Goal: Entertainment & Leisure: Browse casually

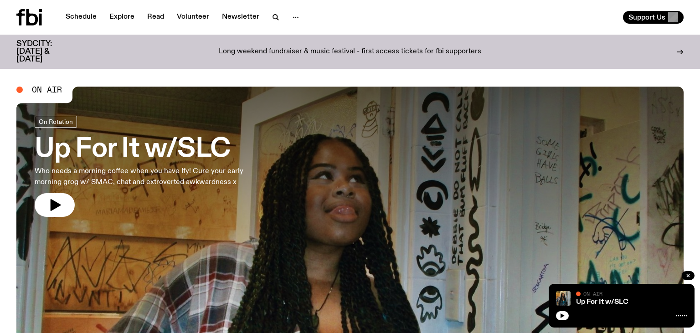
click at [46, 90] on span "On Air" at bounding box center [47, 90] width 30 height 8
click at [563, 316] on icon "button" at bounding box center [563, 316] width 4 height 5
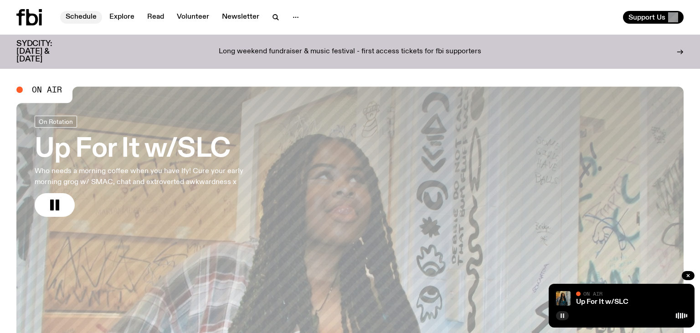
click at [75, 17] on link "Schedule" at bounding box center [81, 17] width 42 height 13
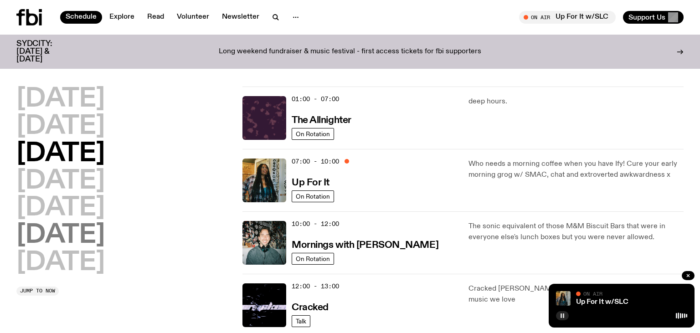
click at [87, 230] on h2 "[DATE]" at bounding box center [60, 236] width 88 height 26
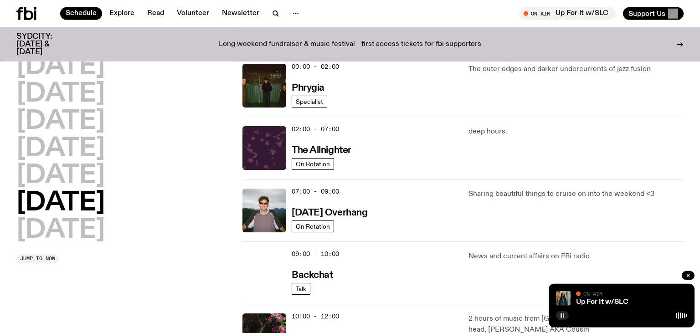
scroll to position [26, 0]
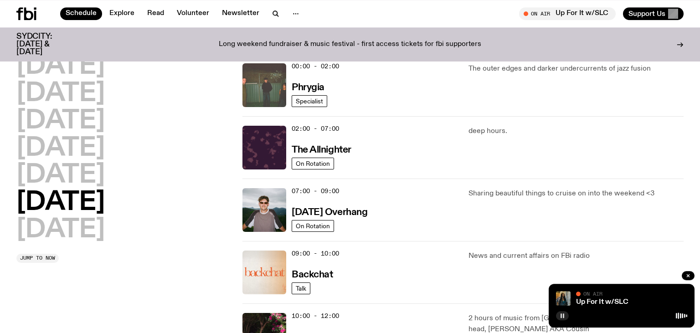
click at [262, 84] on img at bounding box center [264, 85] width 44 height 44
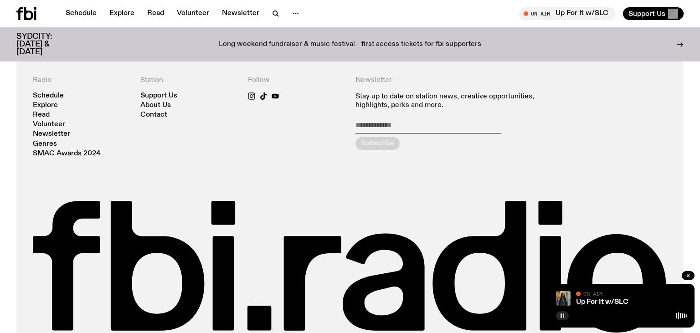
scroll to position [385, 0]
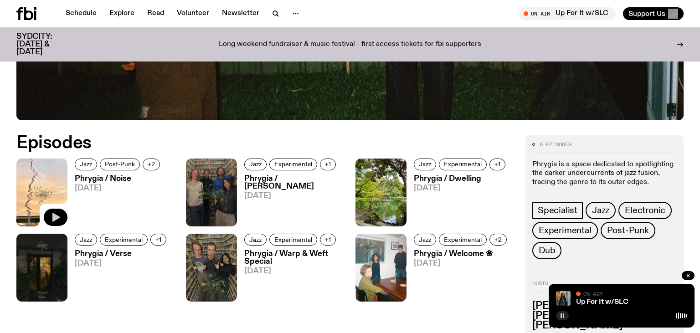
click at [57, 217] on icon "button" at bounding box center [56, 217] width 8 height 9
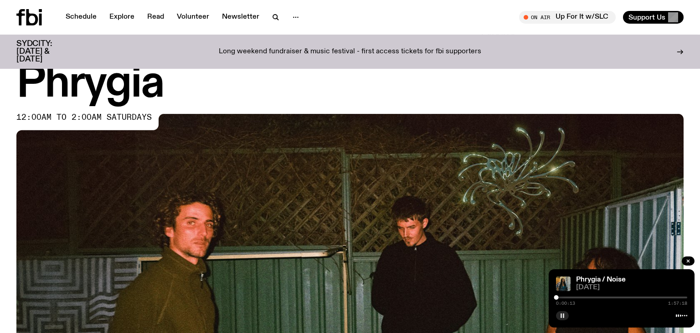
scroll to position [0, 0]
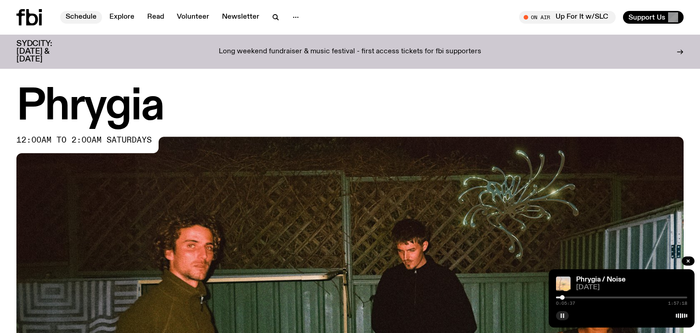
click at [85, 15] on link "Schedule" at bounding box center [81, 17] width 42 height 13
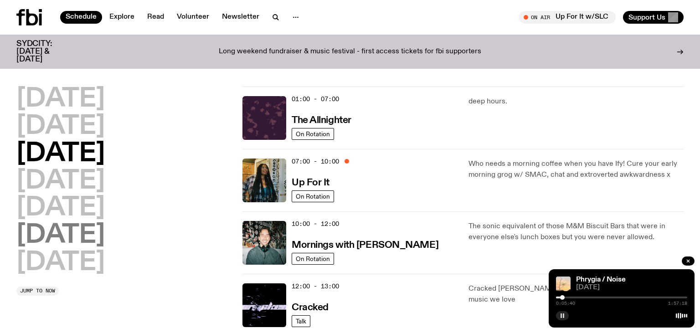
click at [82, 241] on h2 "[DATE]" at bounding box center [60, 236] width 88 height 26
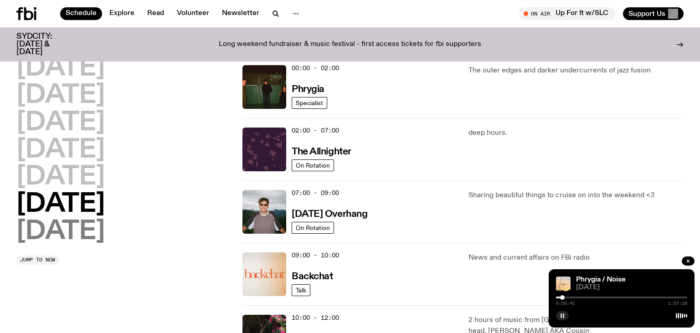
scroll to position [26, 0]
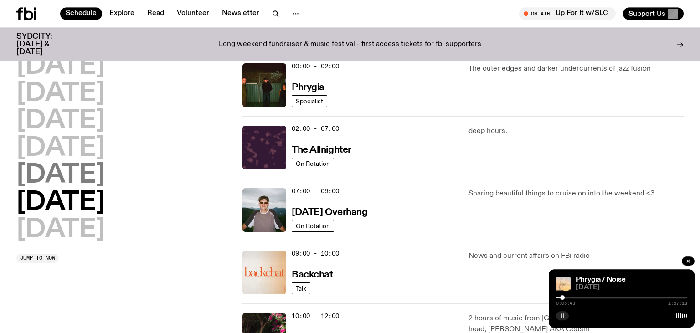
click at [68, 178] on h2 "[DATE]" at bounding box center [60, 176] width 88 height 26
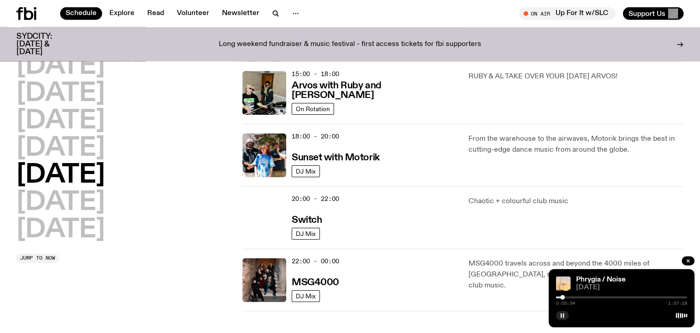
scroll to position [314, 0]
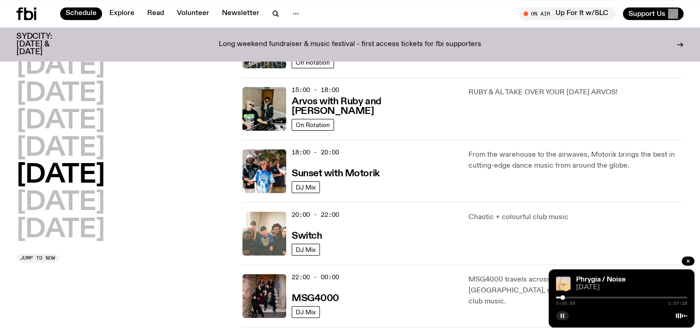
click at [264, 214] on img at bounding box center [264, 234] width 44 height 44
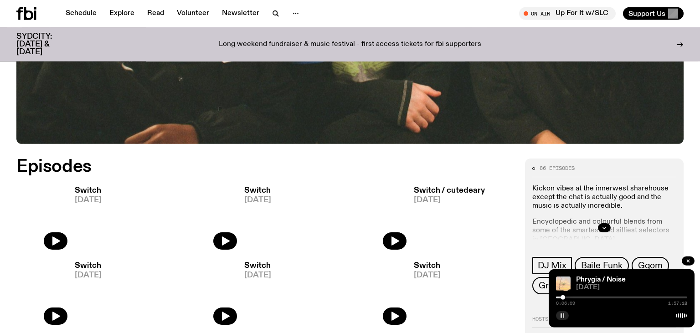
scroll to position [382, 0]
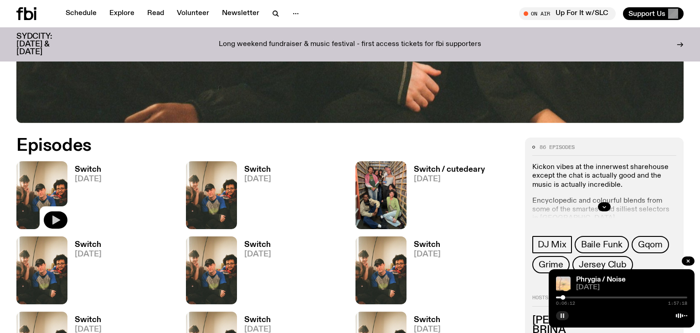
click at [55, 222] on icon "button" at bounding box center [56, 220] width 8 height 9
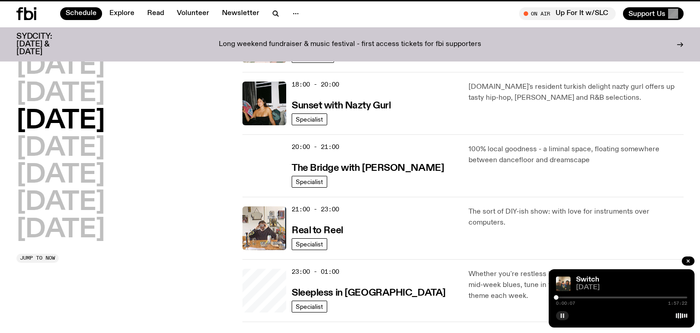
scroll to position [314, 0]
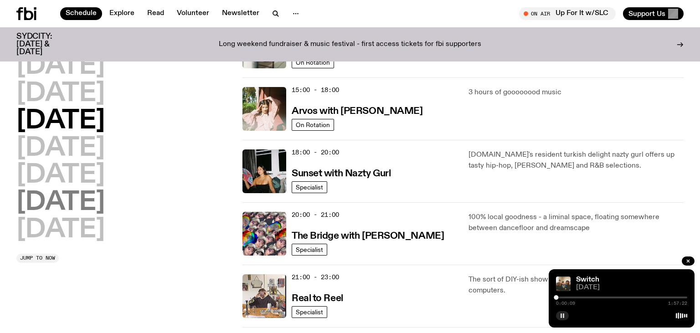
click at [72, 202] on h2 "[DATE]" at bounding box center [60, 203] width 88 height 26
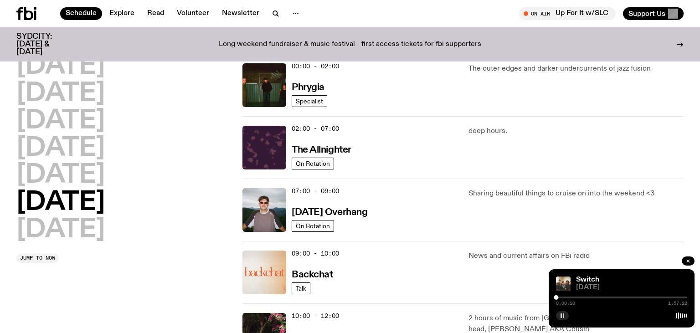
scroll to position [26, 0]
click at [68, 176] on h2 "[DATE]" at bounding box center [60, 176] width 88 height 26
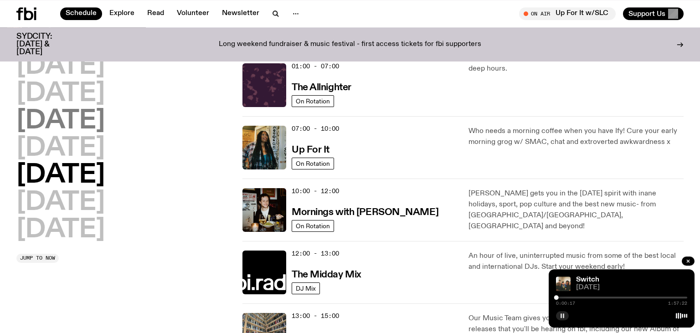
click at [105, 125] on h2 "[DATE]" at bounding box center [60, 121] width 88 height 26
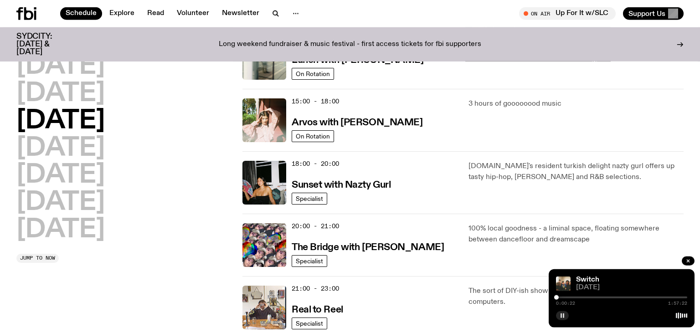
scroll to position [314, 0]
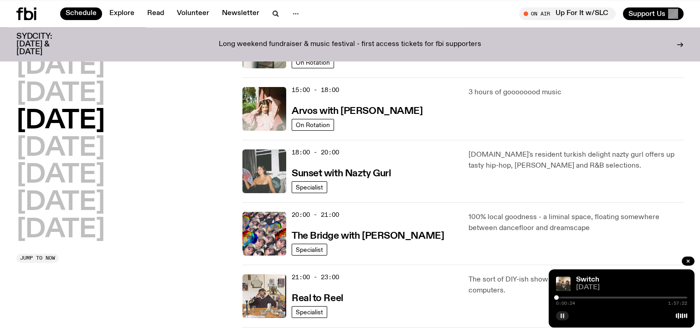
click at [272, 155] on img at bounding box center [264, 172] width 44 height 44
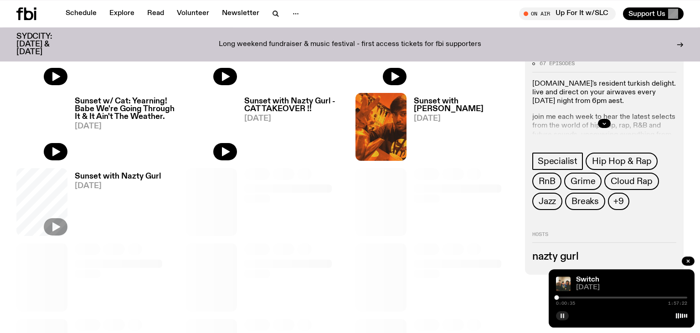
scroll to position [427, 0]
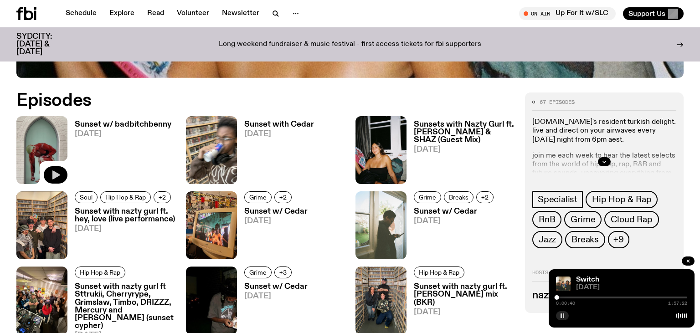
click at [57, 174] on icon "button" at bounding box center [56, 174] width 8 height 9
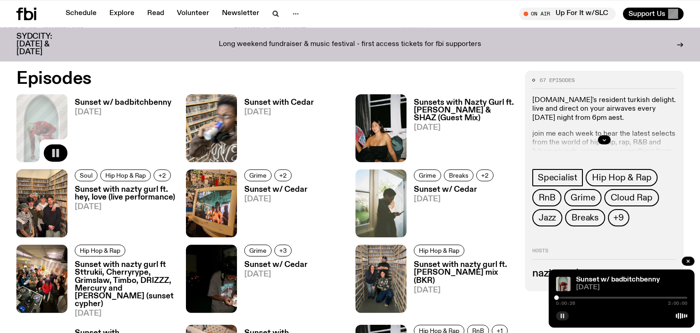
scroll to position [459, 0]
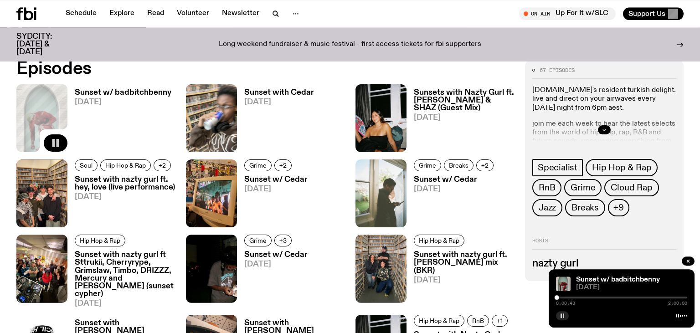
click at [606, 130] on icon "button" at bounding box center [604, 129] width 5 height 5
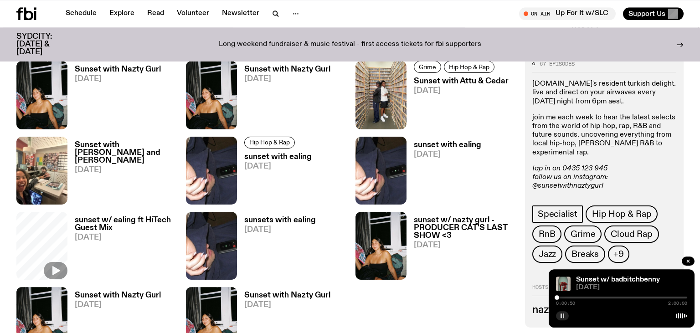
scroll to position [1011, 0]
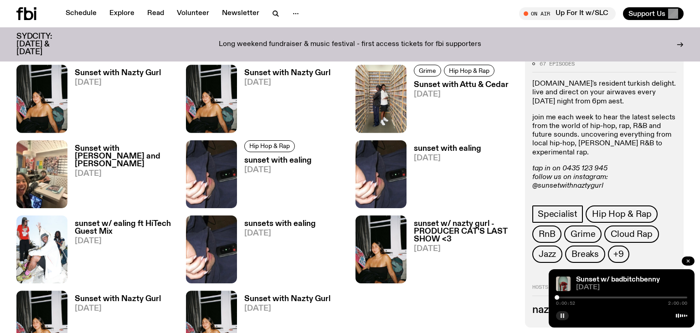
click at [685, 261] on button "button" at bounding box center [688, 261] width 13 height 9
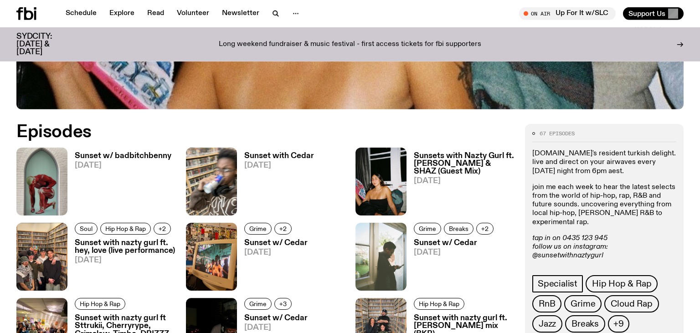
scroll to position [381, 0]
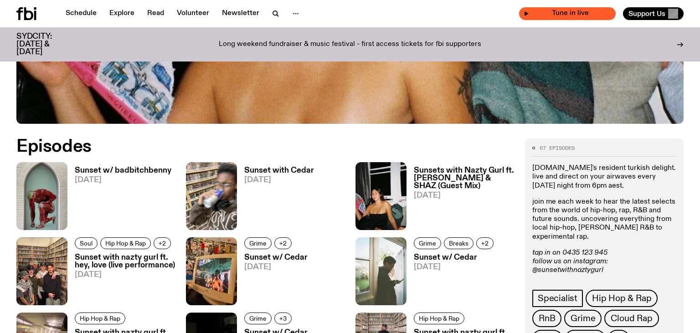
click at [526, 14] on icon "button" at bounding box center [526, 13] width 5 height 5
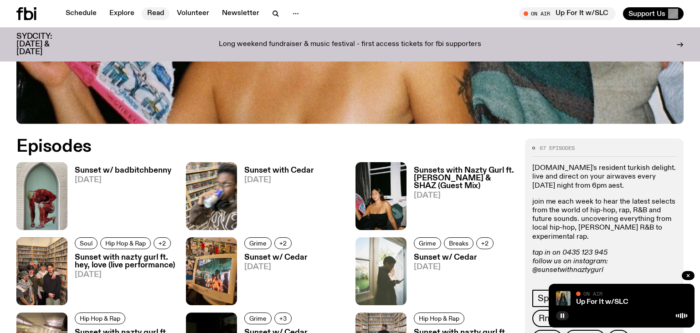
click at [161, 13] on link "Read" at bounding box center [156, 13] width 28 height 13
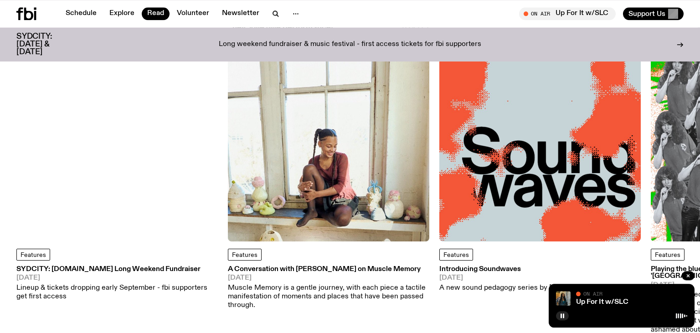
scroll to position [48, 0]
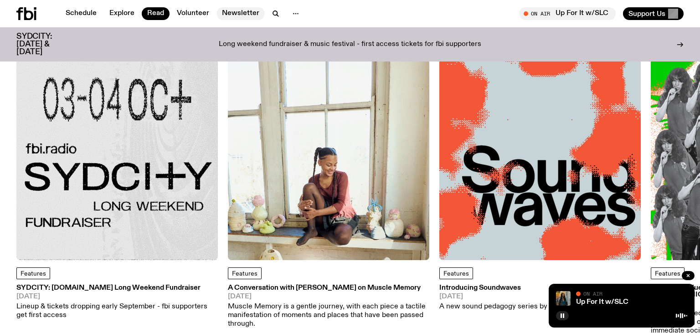
click at [242, 12] on link "Newsletter" at bounding box center [241, 13] width 48 height 13
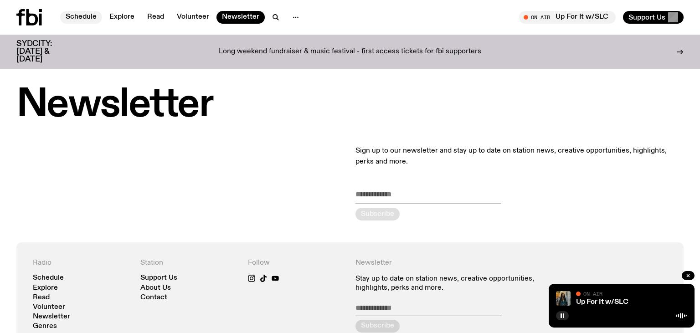
click at [77, 17] on link "Schedule" at bounding box center [81, 17] width 42 height 13
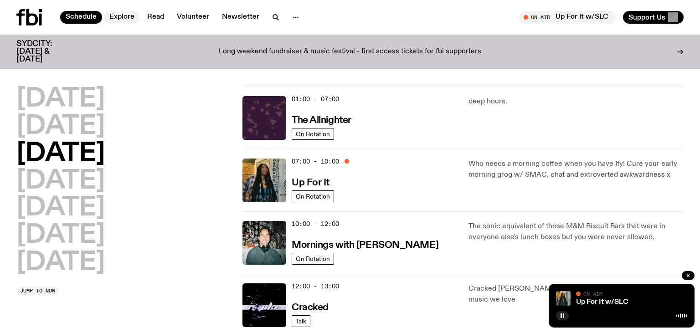
click at [120, 17] on link "Explore" at bounding box center [122, 17] width 36 height 13
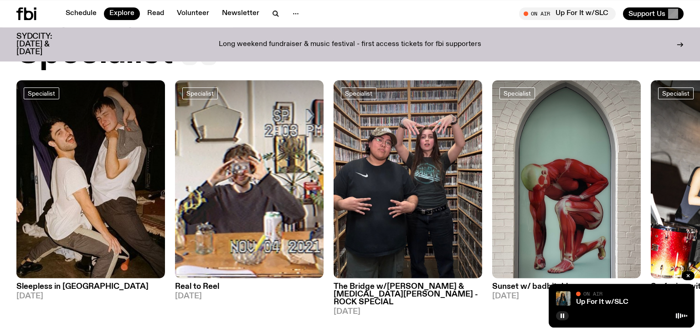
scroll to position [701, 0]
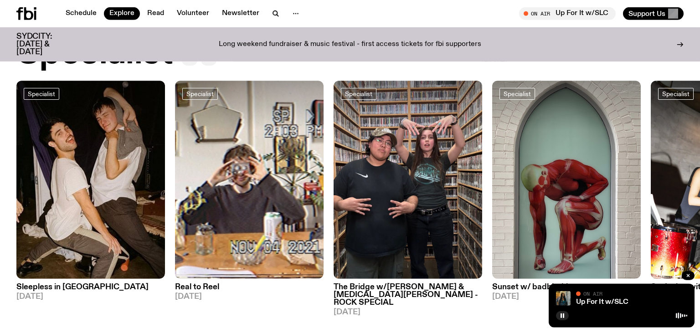
drag, startPoint x: 539, startPoint y: 59, endPoint x: 559, endPoint y: 59, distance: 20.1
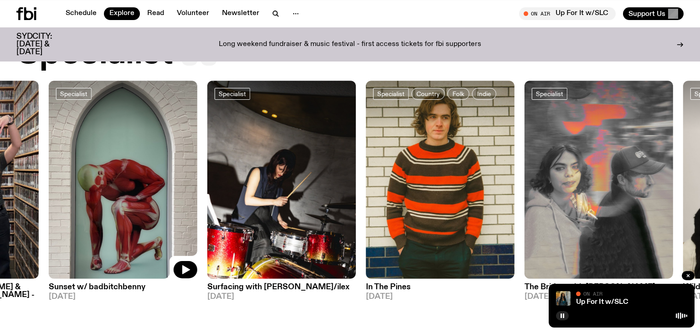
drag, startPoint x: 504, startPoint y: 141, endPoint x: 23, endPoint y: 142, distance: 481.3
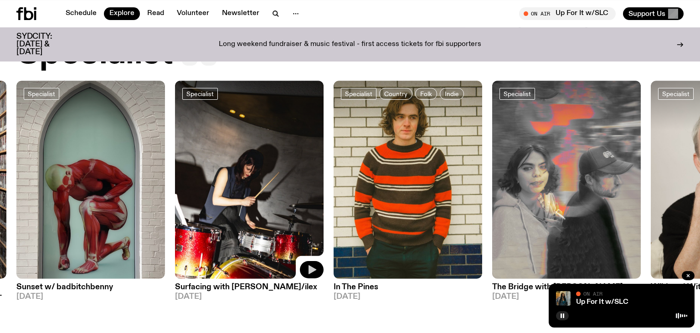
click at [313, 265] on icon "button" at bounding box center [313, 269] width 8 height 9
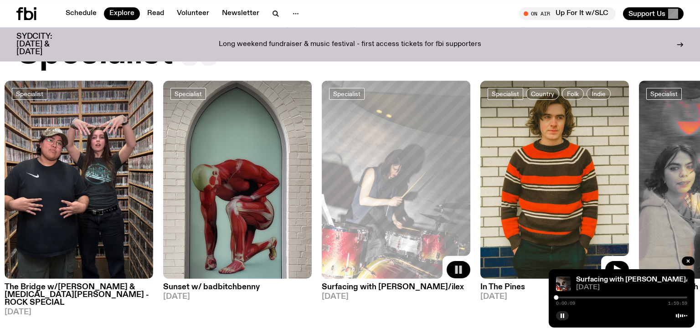
drag, startPoint x: 397, startPoint y: 191, endPoint x: 535, endPoint y: 179, distance: 138.7
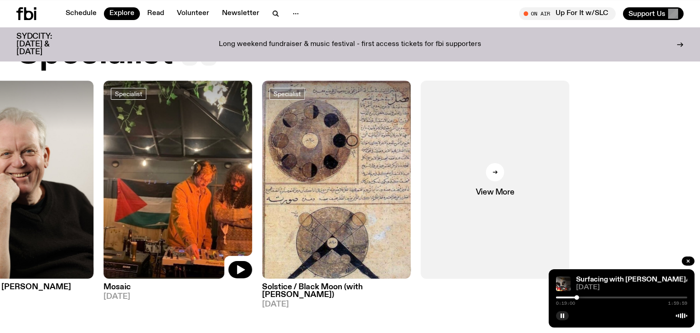
drag, startPoint x: 567, startPoint y: 165, endPoint x: 700, endPoint y: 170, distance: 132.3
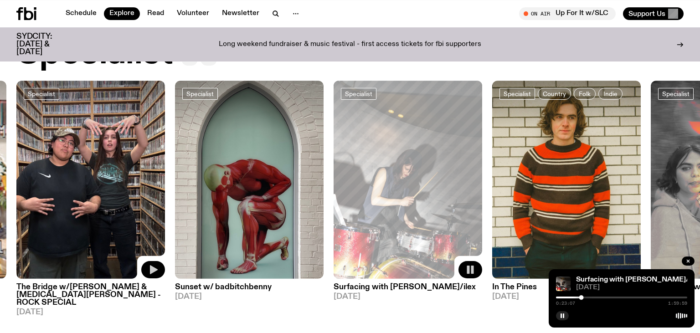
click at [157, 264] on icon "button" at bounding box center [153, 269] width 11 height 11
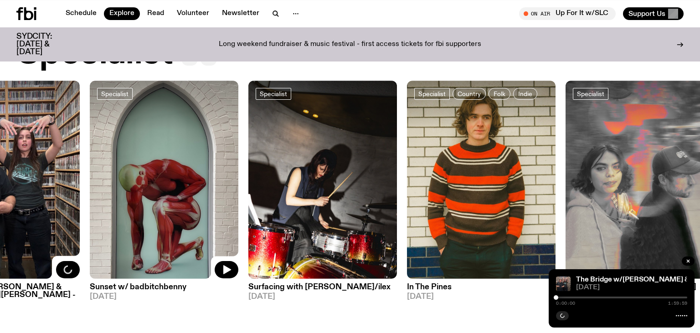
drag, startPoint x: 132, startPoint y: 176, endPoint x: 410, endPoint y: 182, distance: 278.1
click at [238, 182] on img at bounding box center [164, 180] width 149 height 198
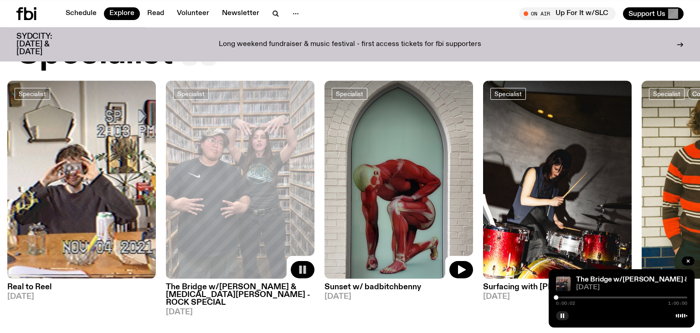
drag, startPoint x: 434, startPoint y: 172, endPoint x: 424, endPoint y: 174, distance: 10.1
click at [424, 174] on img at bounding box center [399, 180] width 149 height 198
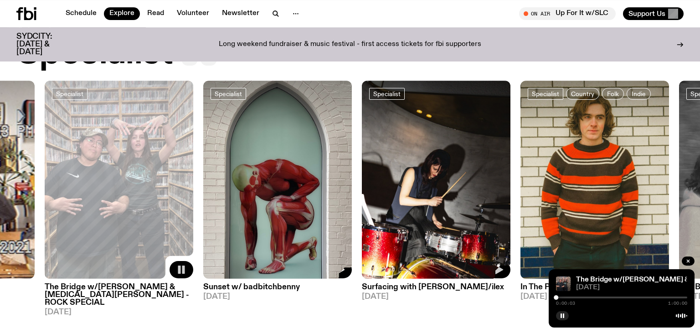
drag, startPoint x: 340, startPoint y: 165, endPoint x: 410, endPoint y: 165, distance: 70.2
click at [352, 165] on img at bounding box center [277, 180] width 149 height 198
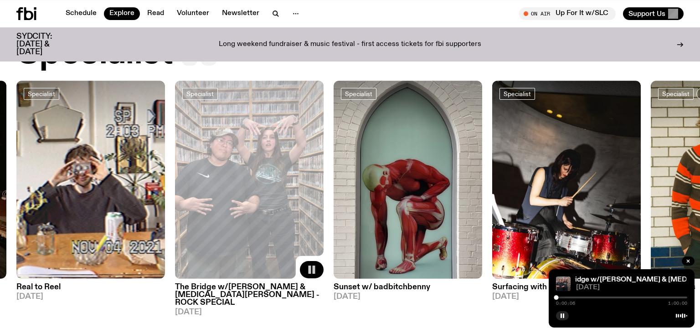
click at [559, 298] on div at bounding box center [621, 298] width 131 height 2
click at [568, 298] on div at bounding box center [621, 298] width 131 height 2
click at [573, 298] on div at bounding box center [621, 298] width 131 height 2
click at [577, 298] on div at bounding box center [621, 298] width 131 height 2
click at [581, 298] on div at bounding box center [621, 298] width 131 height 2
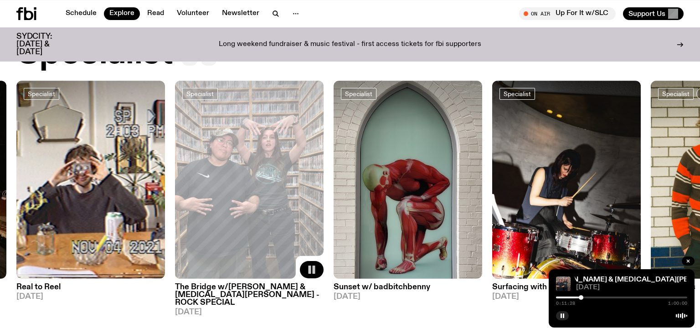
click at [590, 298] on div at bounding box center [621, 298] width 131 height 2
click at [313, 266] on rect "button" at bounding box center [314, 270] width 3 height 8
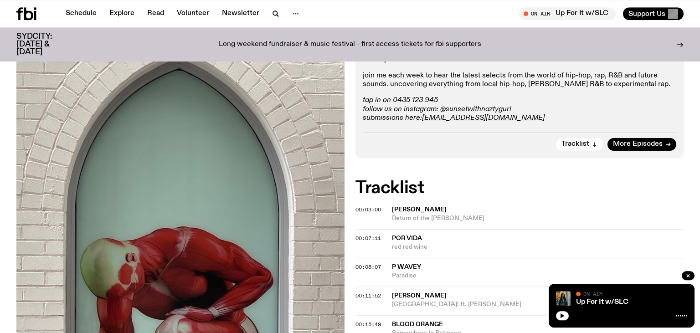
scroll to position [233, 0]
